Goal: Task Accomplishment & Management: Use online tool/utility

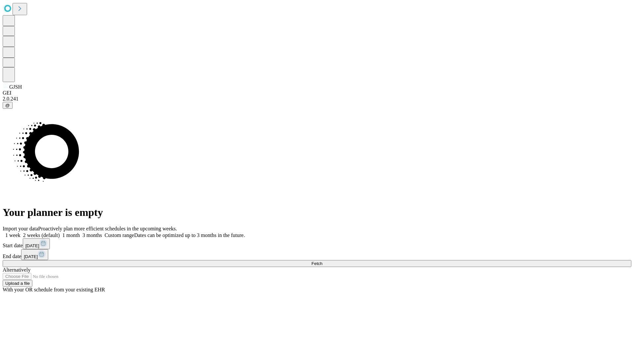
click at [322, 261] on span "Fetch" at bounding box center [316, 263] width 11 height 5
